Goal: Task Accomplishment & Management: Use online tool/utility

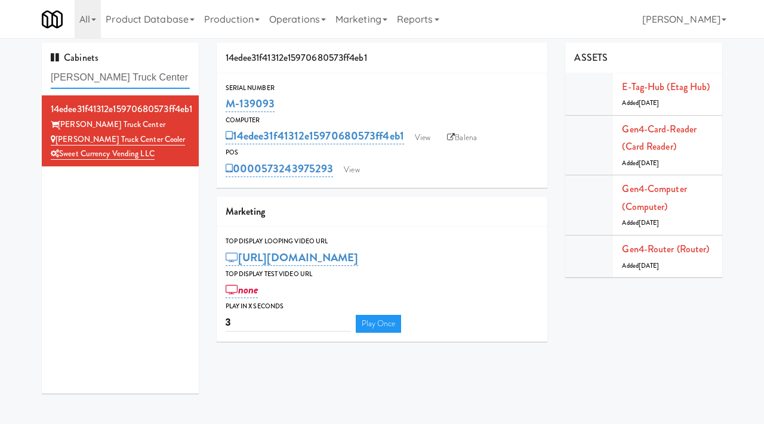
click at [154, 78] on input "[PERSON_NAME] Truck Center Cooler" at bounding box center [120, 78] width 139 height 22
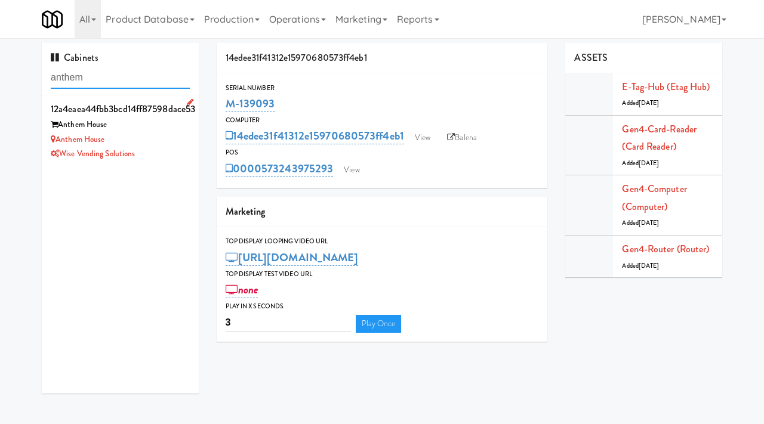
type input "anthem"
click at [164, 128] on div "Anthem House" at bounding box center [120, 125] width 139 height 15
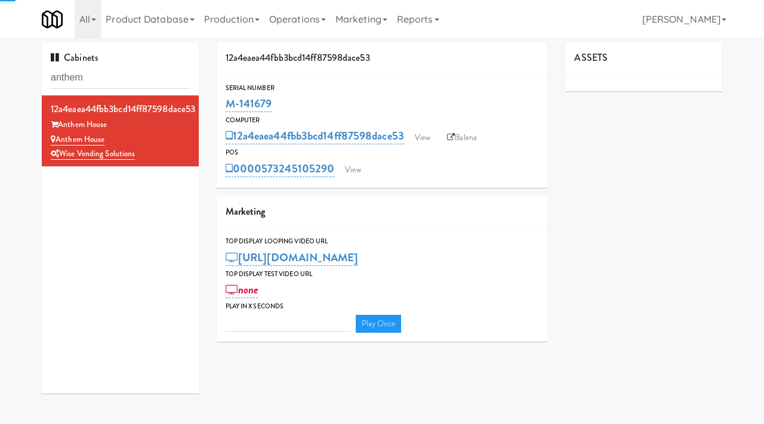
type input "3"
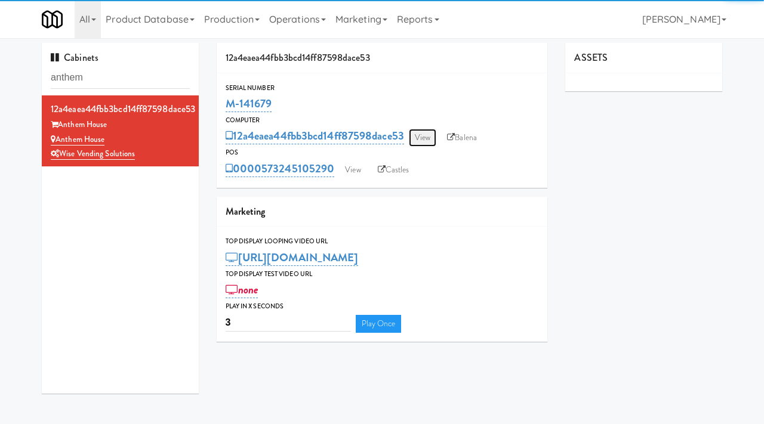
click at [423, 134] on link "View" at bounding box center [422, 138] width 27 height 18
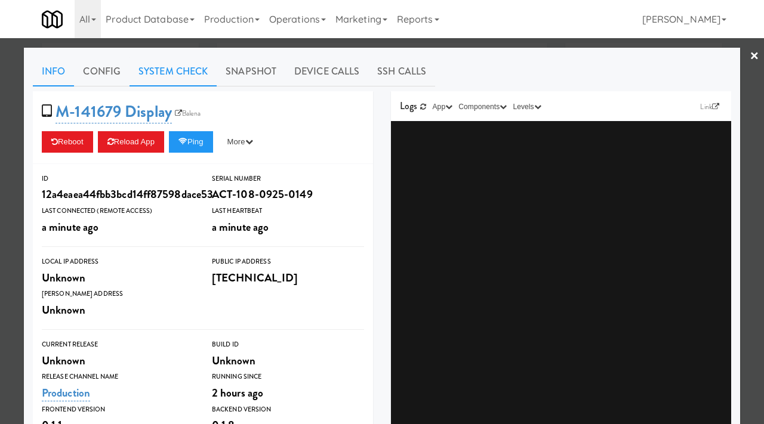
click at [179, 81] on link "System Check" at bounding box center [172, 72] width 87 height 30
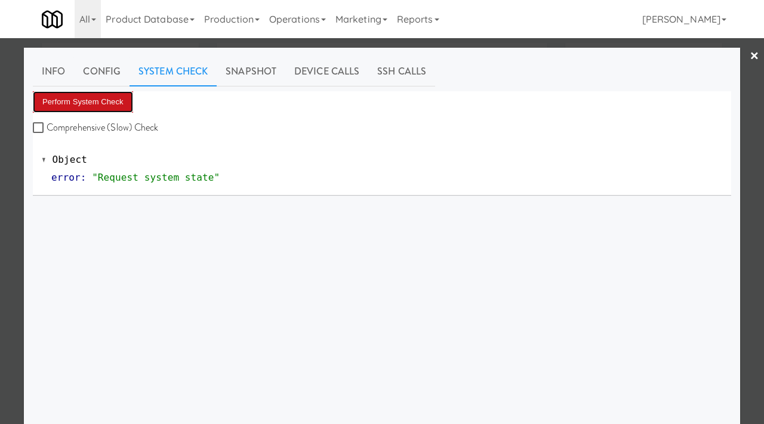
click at [112, 103] on button "Perform System Check" at bounding box center [83, 101] width 100 height 21
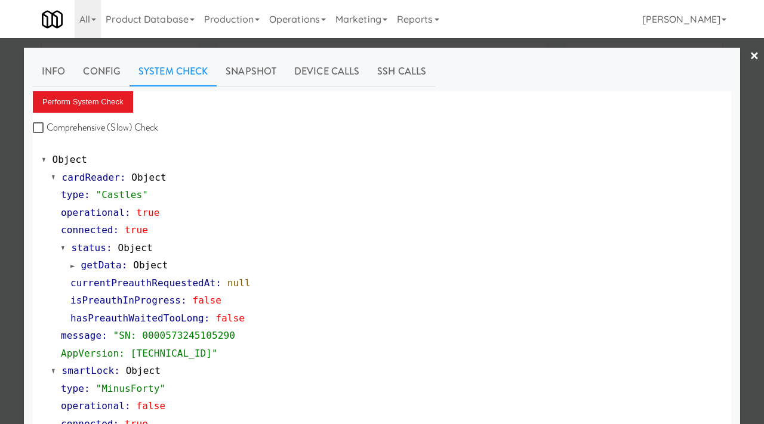
click at [5, 169] on div at bounding box center [382, 212] width 764 height 424
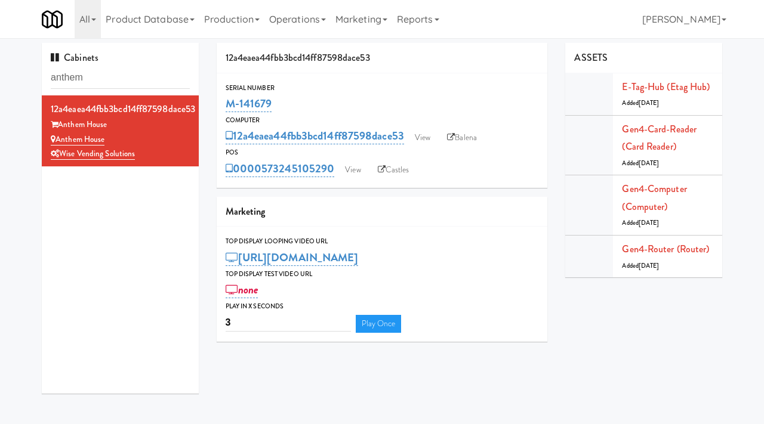
drag, startPoint x: 273, startPoint y: 102, endPoint x: 224, endPoint y: 106, distance: 49.6
click at [224, 106] on div "Serial Number M-141679" at bounding box center [382, 98] width 331 height 32
copy link "M-141679"
